Goal: Find contact information: Obtain details needed to contact an individual or organization

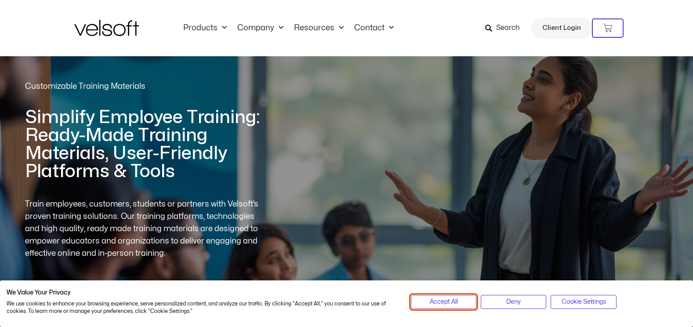
click at [470, 299] on button "Accept All" at bounding box center [444, 302] width 66 height 14
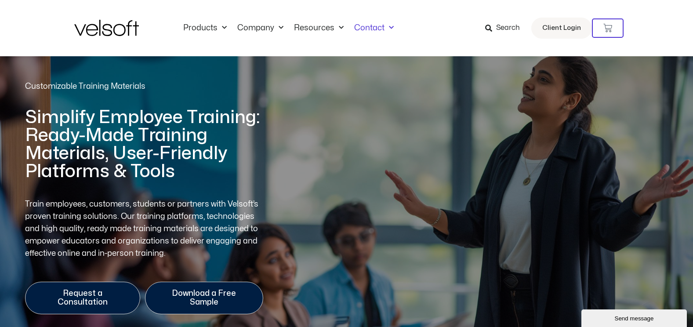
click at [370, 32] on link "Contact" at bounding box center [374, 28] width 50 height 10
